Goal: Connect with others: Connect with others

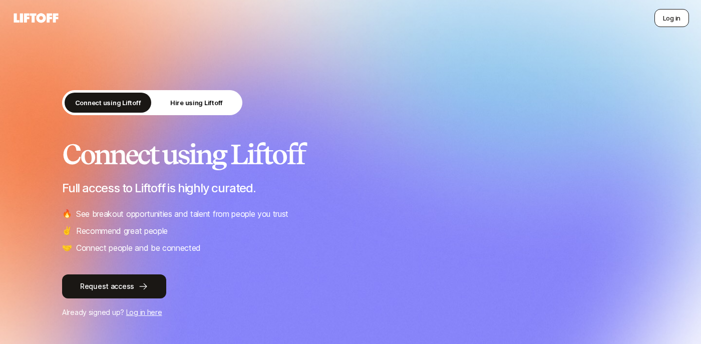
click at [666, 20] on button "Log in" at bounding box center [672, 18] width 35 height 18
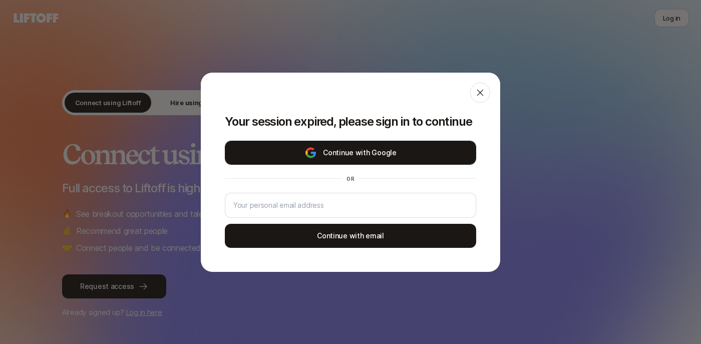
click at [348, 153] on button "Continue with Google" at bounding box center [350, 153] width 251 height 24
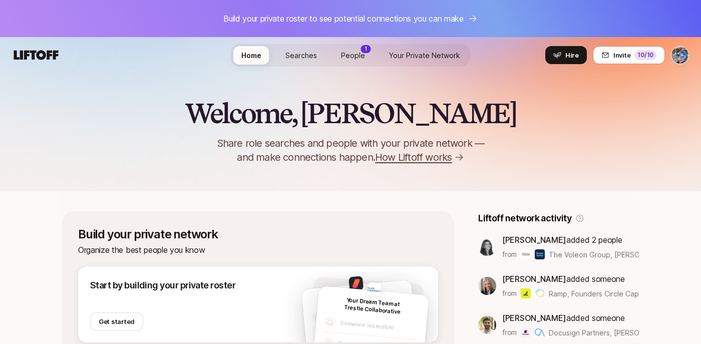
click at [359, 59] on span "People" at bounding box center [353, 55] width 24 height 9
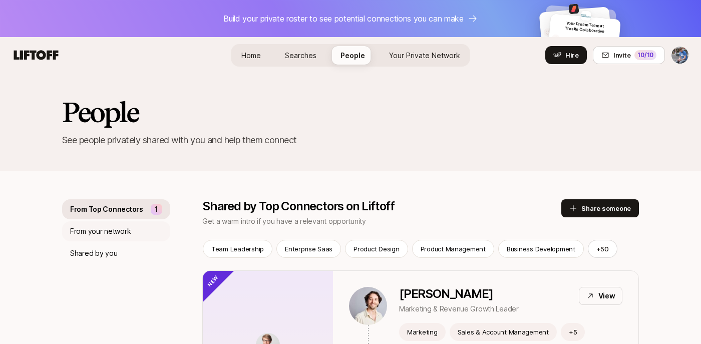
click at [86, 233] on p "From your network" at bounding box center [100, 231] width 61 height 12
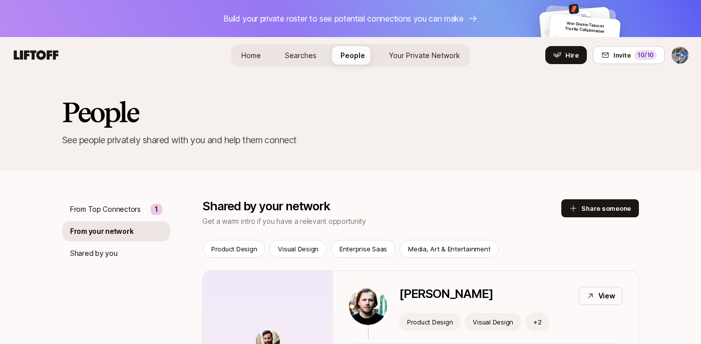
click at [416, 56] on span "Your Private Network" at bounding box center [424, 55] width 71 height 9
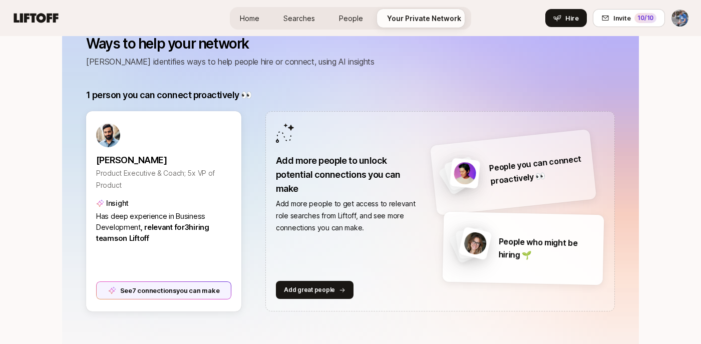
scroll to position [194, 0]
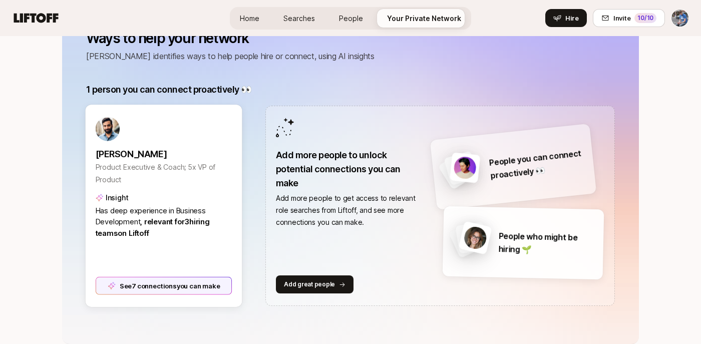
click at [149, 286] on div "See 7 connections you can make" at bounding box center [164, 285] width 137 height 18
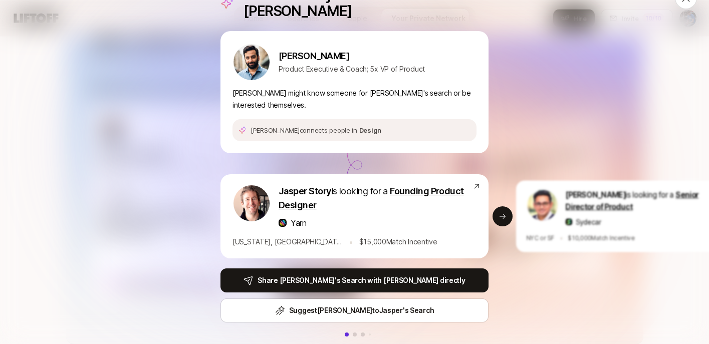
scroll to position [26, 0]
click at [353, 332] on button at bounding box center [355, 334] width 4 height 4
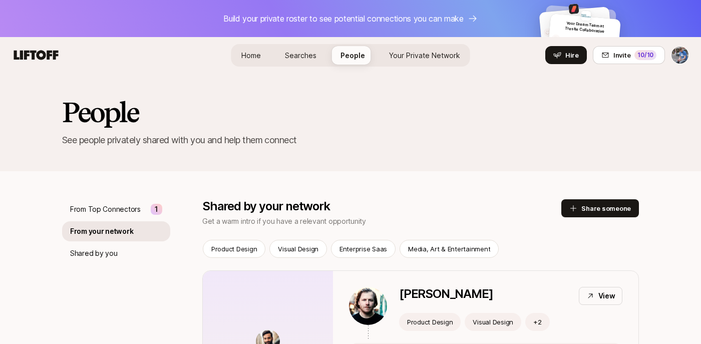
click at [423, 52] on span "Your Private Network" at bounding box center [424, 55] width 71 height 9
